Goal: Transaction & Acquisition: Purchase product/service

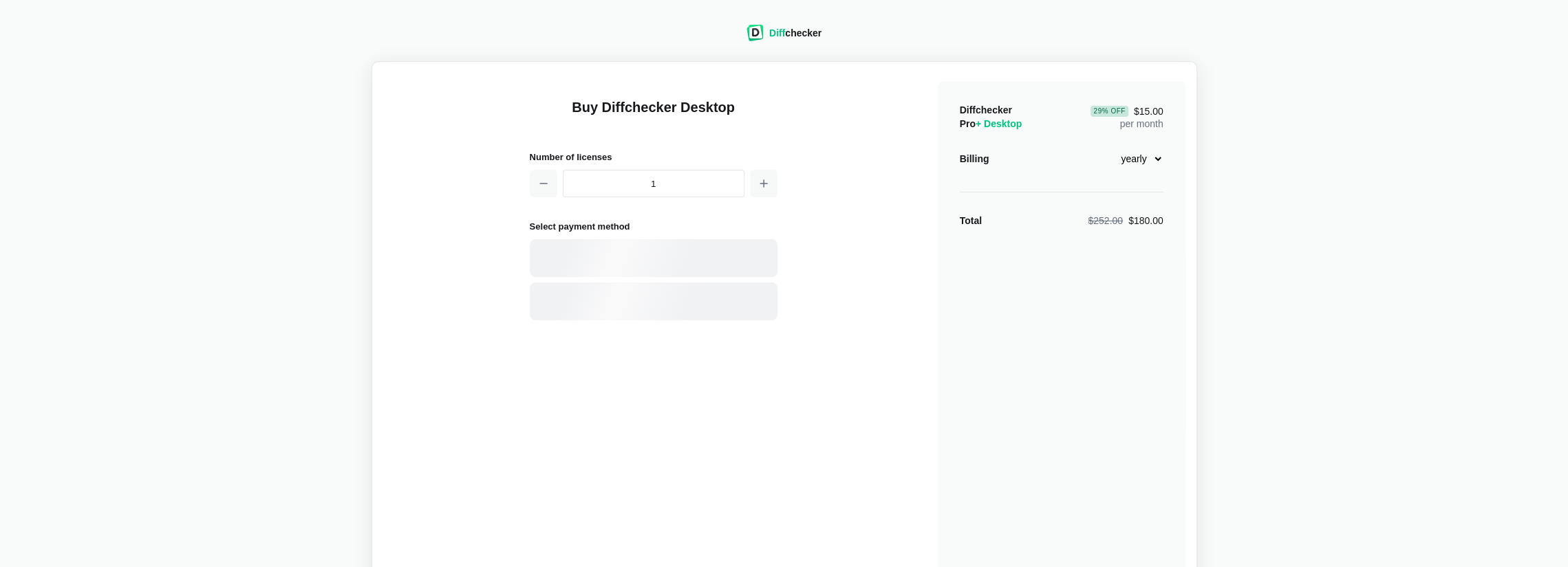
click at [1140, 166] on select "monthly yearly" at bounding box center [1133, 159] width 59 height 23
select select "desktop-monthly-21"
click at [1104, 147] on select "monthly yearly" at bounding box center [1133, 159] width 59 height 23
click at [1243, 228] on div "Diff checker Buy Diffchecker Desktop Number of licenses 1 Select payment method…" at bounding box center [784, 298] width 1552 height 580
click at [606, 300] on div "PayPal" at bounding box center [677, 301] width 187 height 13
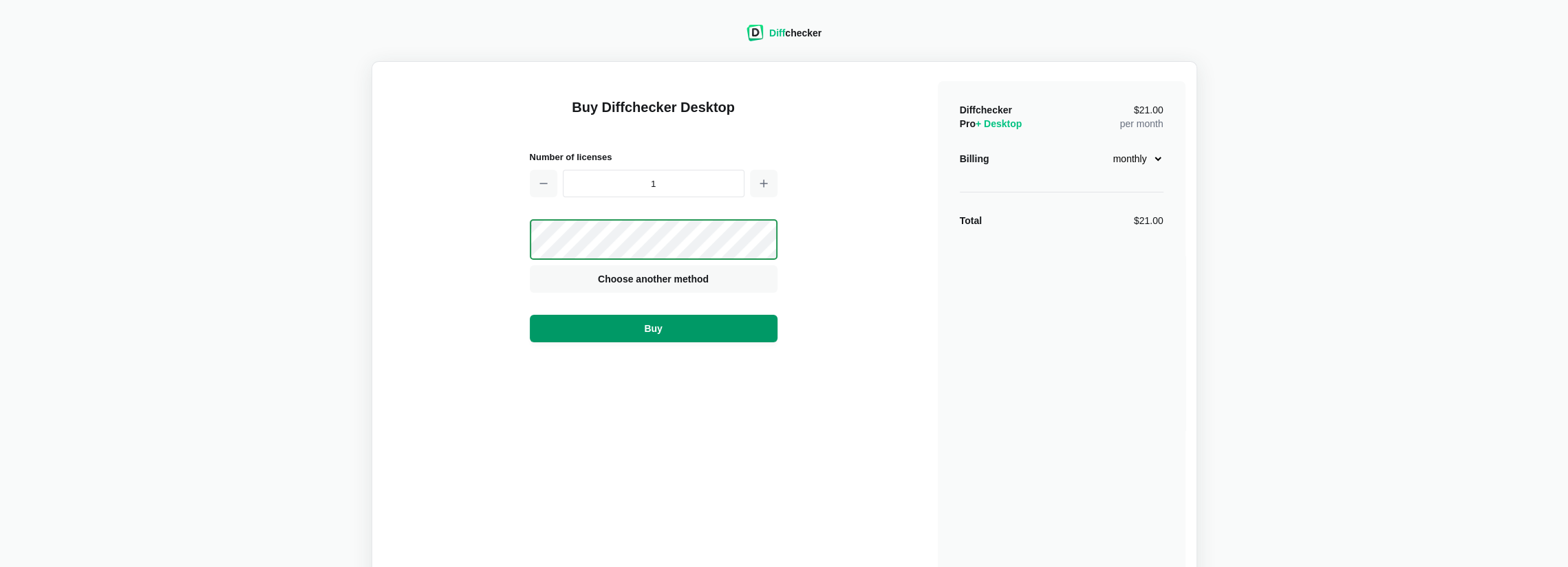
click at [693, 326] on button "Buy" at bounding box center [653, 328] width 248 height 28
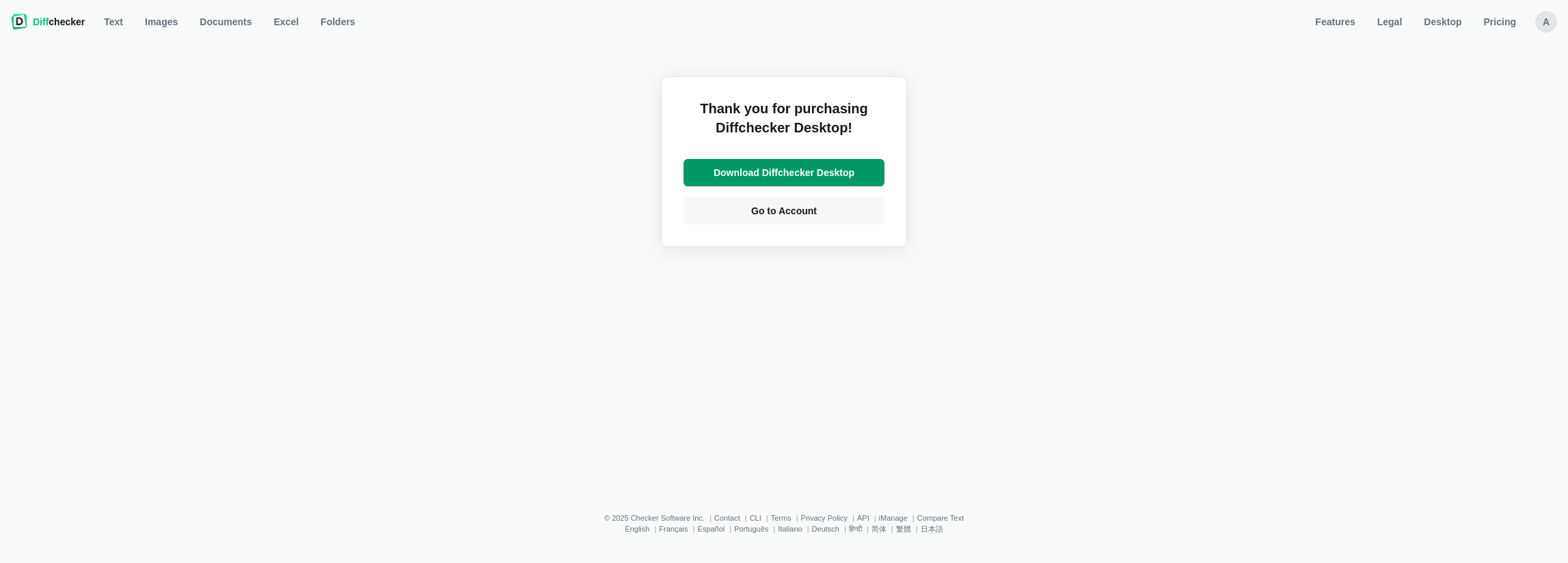
click at [795, 180] on link "Download Diffchecker Desktop" at bounding box center [784, 172] width 201 height 28
click at [762, 209] on span "Go to Account" at bounding box center [784, 211] width 71 height 13
